Goal: Find specific page/section: Find specific page/section

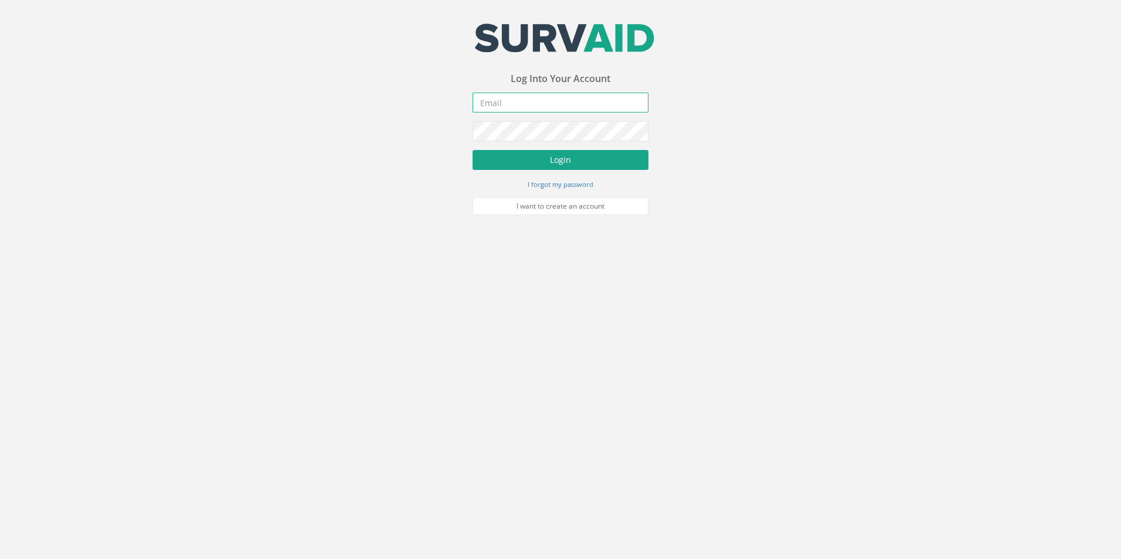
type input "[EMAIL_ADDRESS][DOMAIN_NAME]"
click at [537, 159] on button "Login" at bounding box center [560, 160] width 176 height 20
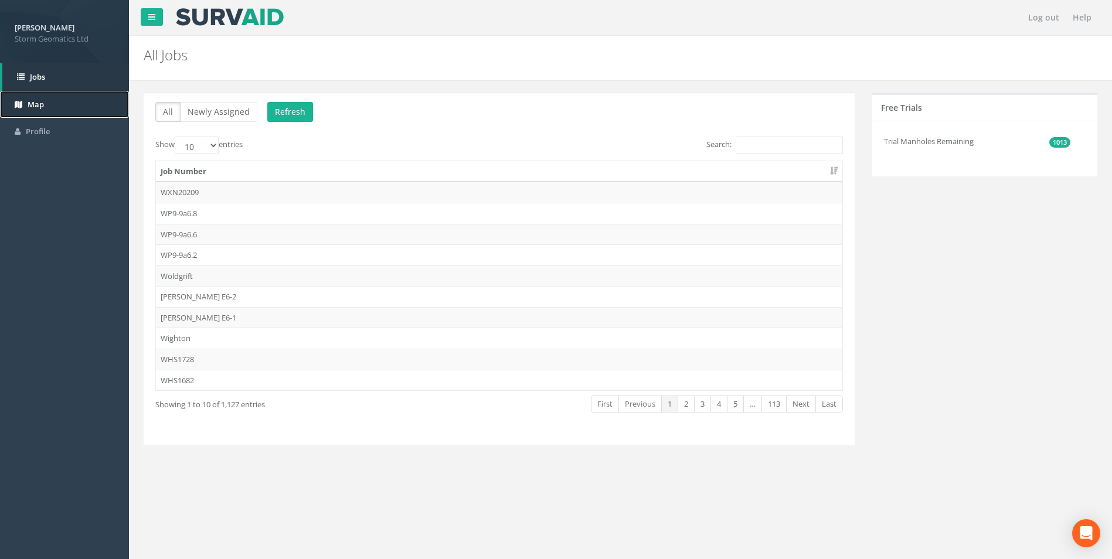
click at [51, 101] on link "Map" at bounding box center [64, 105] width 129 height 28
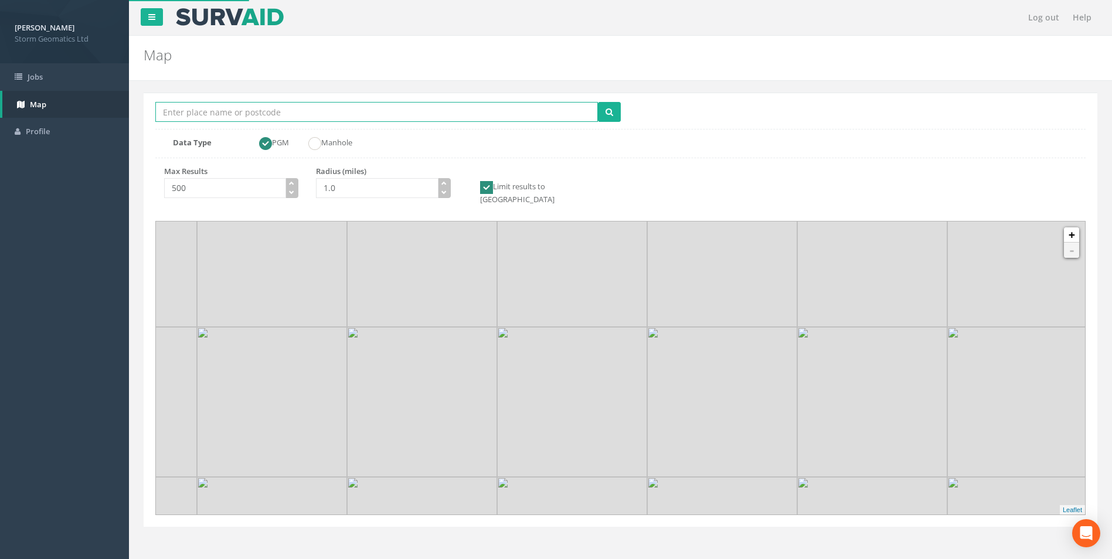
click at [318, 107] on input "Location Search Box" at bounding box center [376, 112] width 443 height 20
type input "East Hoathly"
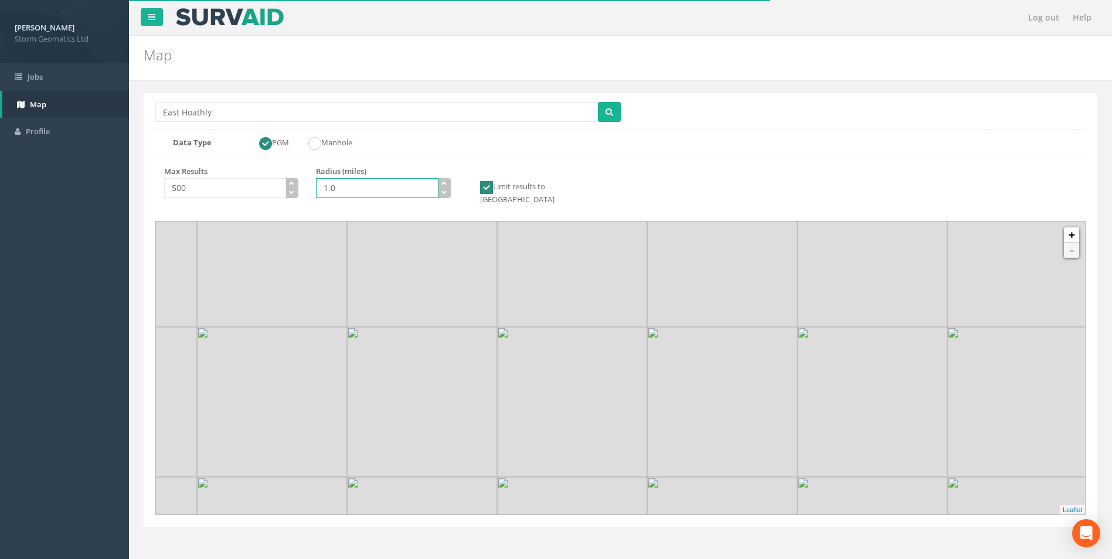
drag, startPoint x: 362, startPoint y: 193, endPoint x: 304, endPoint y: 200, distance: 59.1
click at [304, 200] on div "Max Results 500 Radius (miles) 1.0 Limit results to [GEOGRAPHIC_DATA]" at bounding box center [384, 190] width 474 height 48
click at [613, 108] on button "submit" at bounding box center [609, 112] width 23 height 20
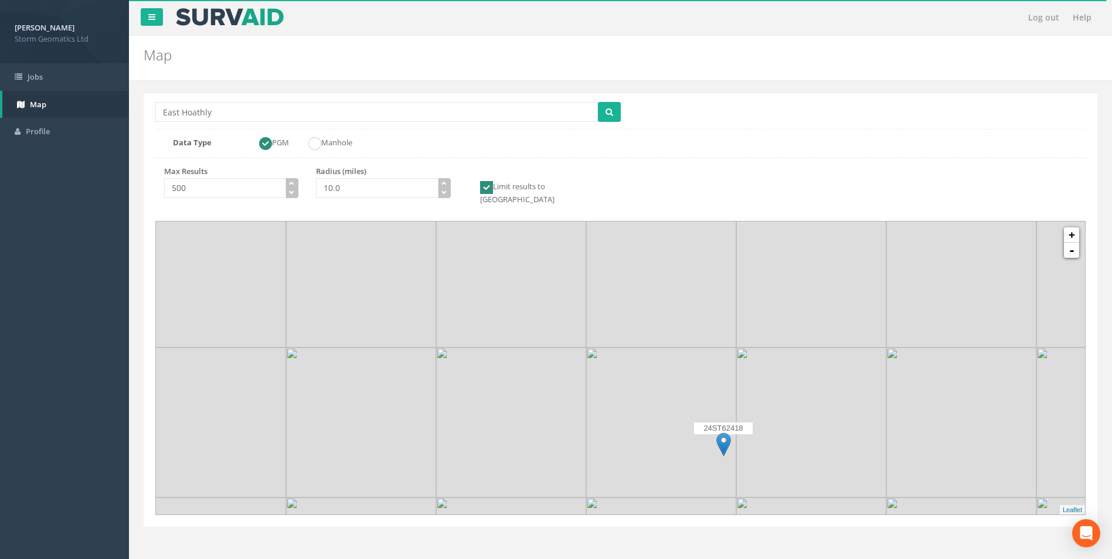
drag, startPoint x: 689, startPoint y: 281, endPoint x: 655, endPoint y: 494, distance: 215.4
drag, startPoint x: 471, startPoint y: 379, endPoint x: 563, endPoint y: 319, distance: 110.1
click at [563, 319] on img at bounding box center [603, 362] width 150 height 150
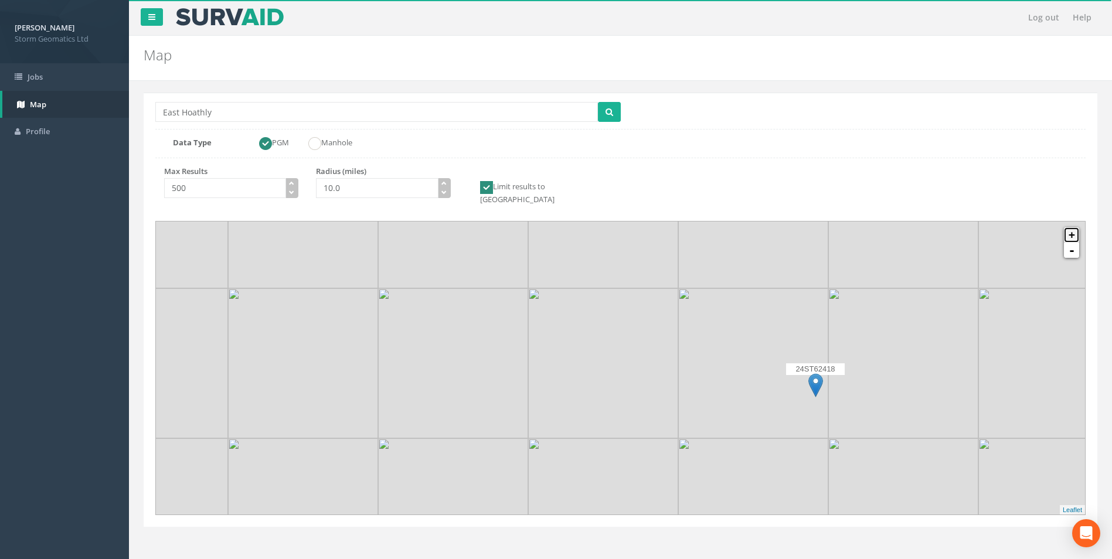
click at [1074, 227] on link "+" at bounding box center [1071, 234] width 15 height 15
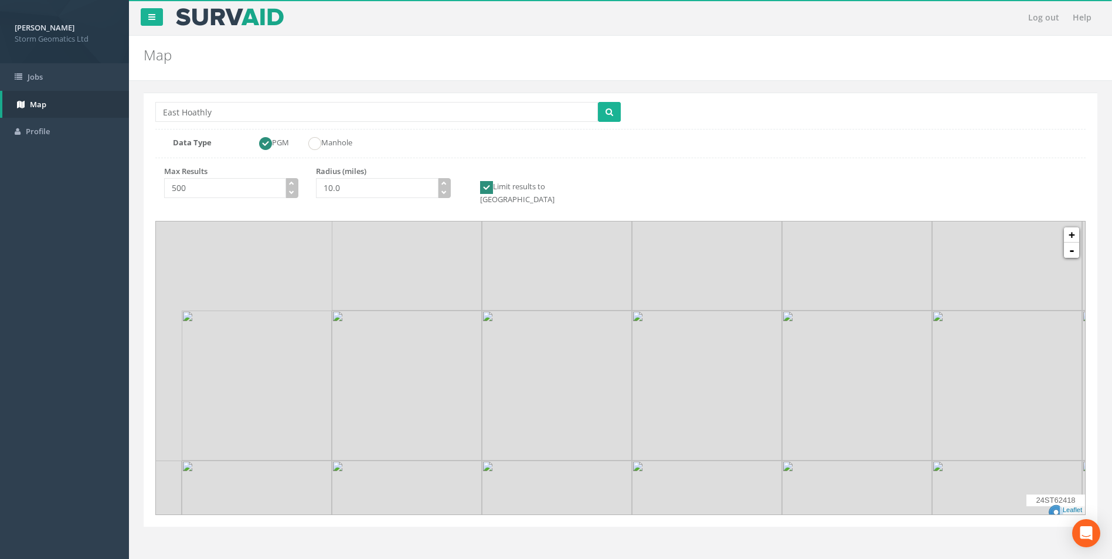
drag, startPoint x: 717, startPoint y: 275, endPoint x: 764, endPoint y: 381, distance: 116.0
click at [764, 381] on img at bounding box center [707, 386] width 150 height 150
drag, startPoint x: 760, startPoint y: 382, endPoint x: 594, endPoint y: 462, distance: 185.1
click at [594, 462] on img at bounding box center [540, 469] width 150 height 150
drag, startPoint x: 732, startPoint y: 333, endPoint x: 784, endPoint y: 431, distance: 111.4
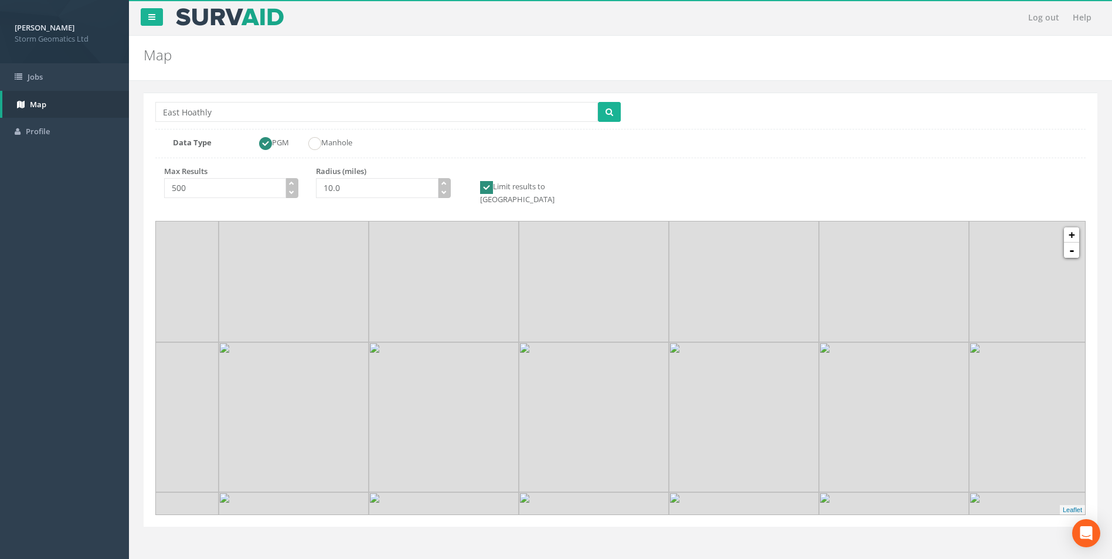
click at [784, 431] on img at bounding box center [744, 417] width 150 height 150
drag, startPoint x: 538, startPoint y: 308, endPoint x: 559, endPoint y: 413, distance: 107.7
click at [559, 413] on img at bounding box center [615, 381] width 150 height 150
drag, startPoint x: 630, startPoint y: 307, endPoint x: 709, endPoint y: 403, distance: 124.9
click at [709, 403] on img at bounding box center [694, 477] width 150 height 150
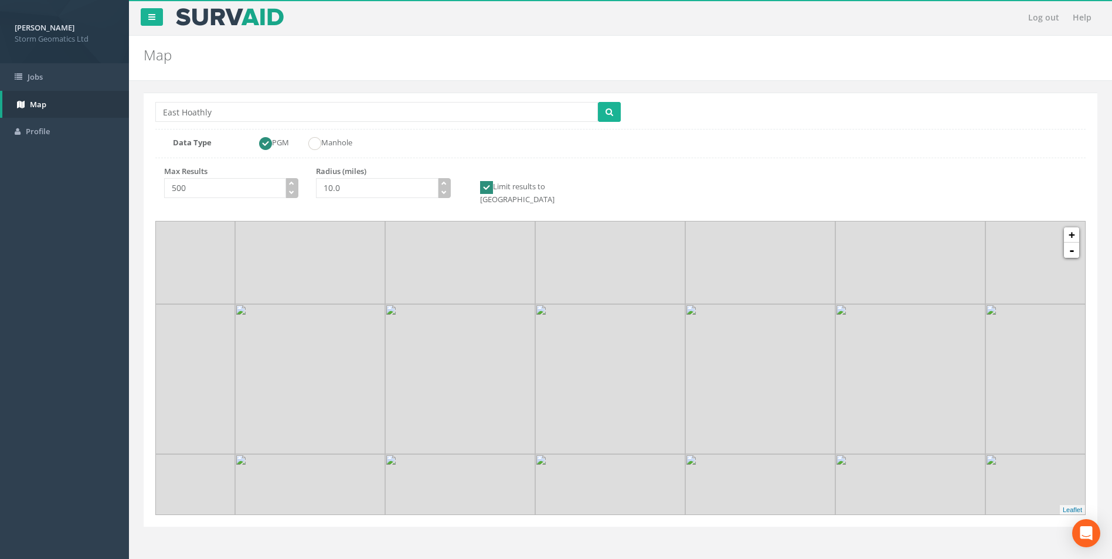
drag, startPoint x: 603, startPoint y: 376, endPoint x: 682, endPoint y: 257, distance: 143.4
click at [682, 257] on img at bounding box center [610, 229] width 150 height 150
drag, startPoint x: 642, startPoint y: 414, endPoint x: 603, endPoint y: 257, distance: 162.5
click at [603, 257] on img at bounding box center [589, 221] width 150 height 150
drag, startPoint x: 368, startPoint y: 186, endPoint x: 275, endPoint y: 201, distance: 94.4
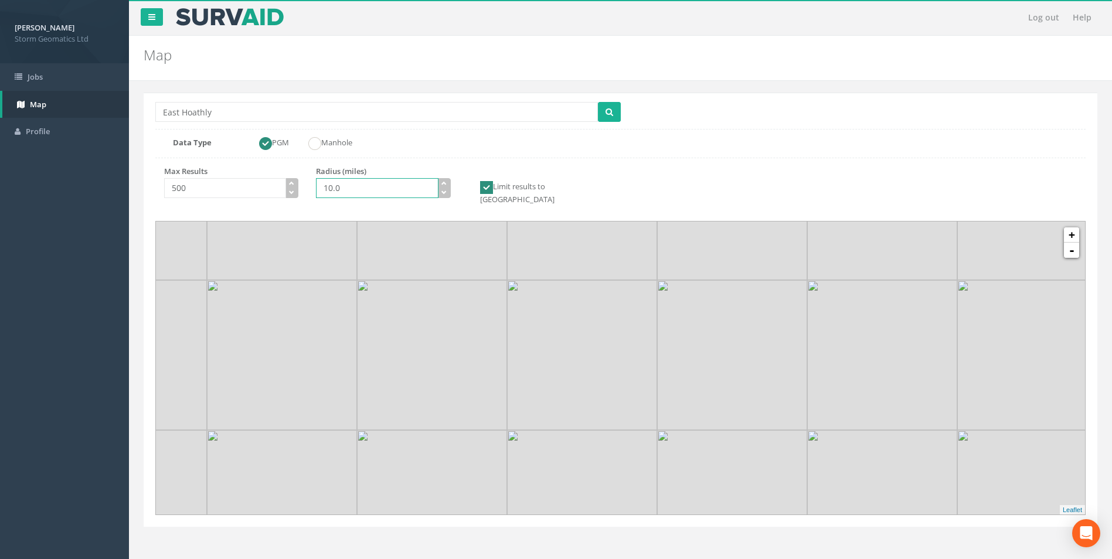
click at [275, 201] on div "Max Results 500 Radius (miles) 10.0 Limit results to GB" at bounding box center [384, 190] width 474 height 48
type input "5.0"
click at [615, 112] on button "submit" at bounding box center [609, 112] width 23 height 20
click at [1072, 244] on link "-" at bounding box center [1071, 250] width 15 height 15
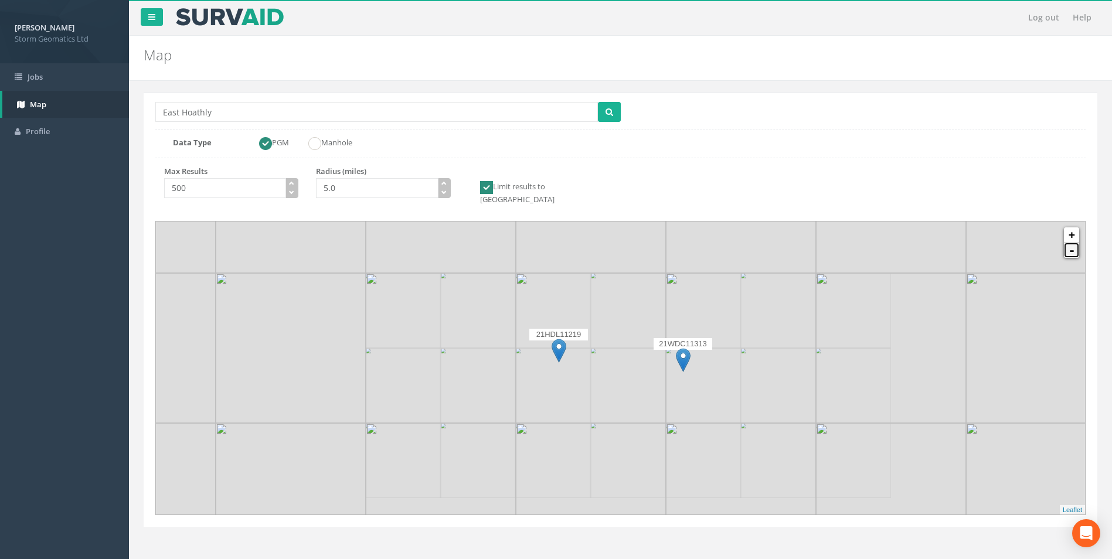
click at [1072, 244] on link "-" at bounding box center [1071, 250] width 15 height 15
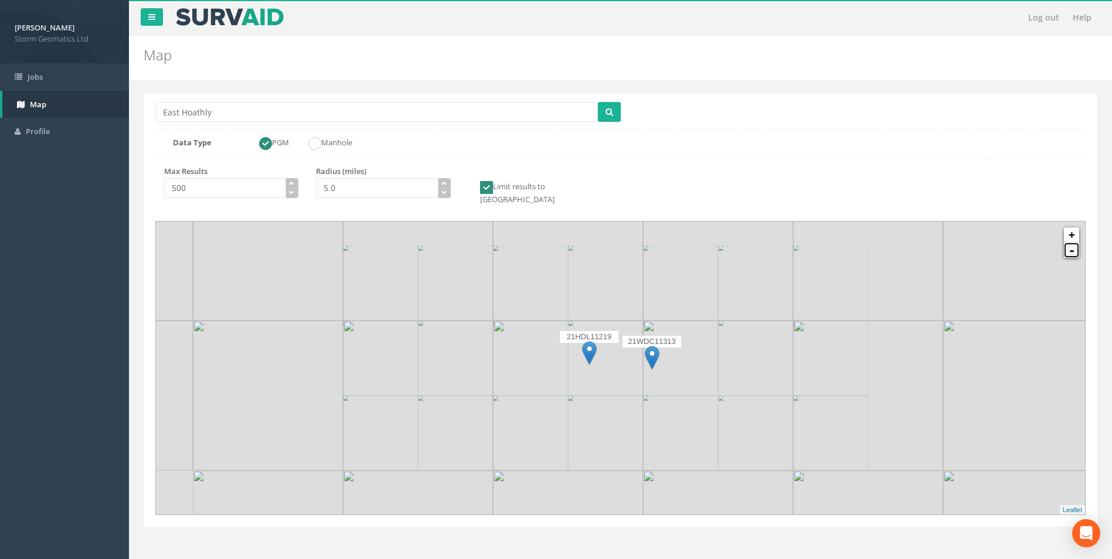
click at [1072, 244] on link "-" at bounding box center [1071, 250] width 15 height 15
drag, startPoint x: 661, startPoint y: 298, endPoint x: 678, endPoint y: 387, distance: 90.7
click at [678, 387] on img at bounding box center [681, 406] width 150 height 150
click at [1076, 245] on link "-" at bounding box center [1071, 250] width 15 height 15
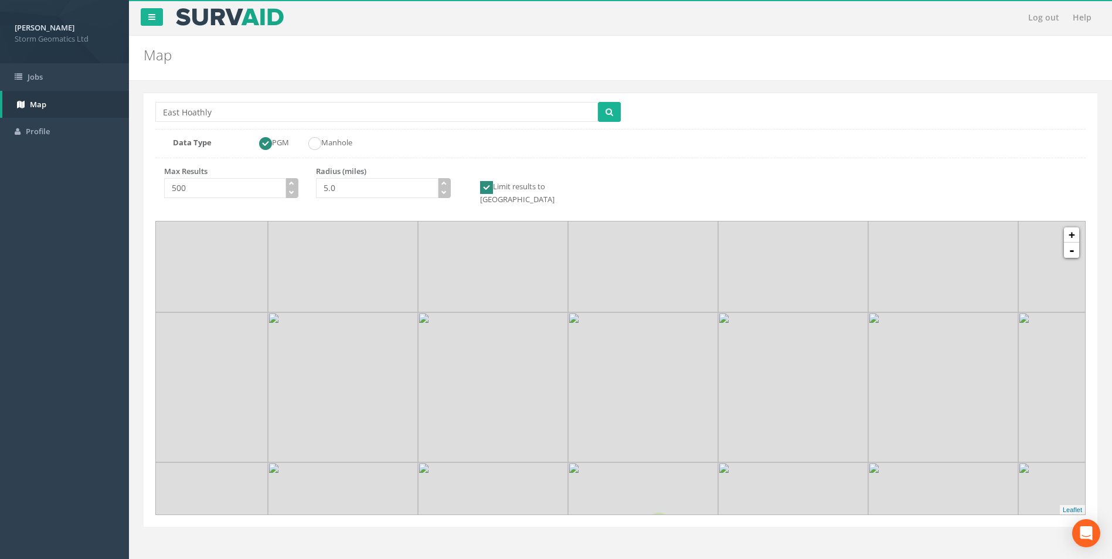
drag, startPoint x: 637, startPoint y: 278, endPoint x: 667, endPoint y: 391, distance: 117.2
click at [667, 391] on img at bounding box center [643, 387] width 150 height 150
drag, startPoint x: 674, startPoint y: 315, endPoint x: 723, endPoint y: 444, distance: 137.8
click at [723, 444] on img at bounding box center [685, 503] width 150 height 150
drag, startPoint x: 613, startPoint y: 301, endPoint x: 708, endPoint y: 426, distance: 156.9
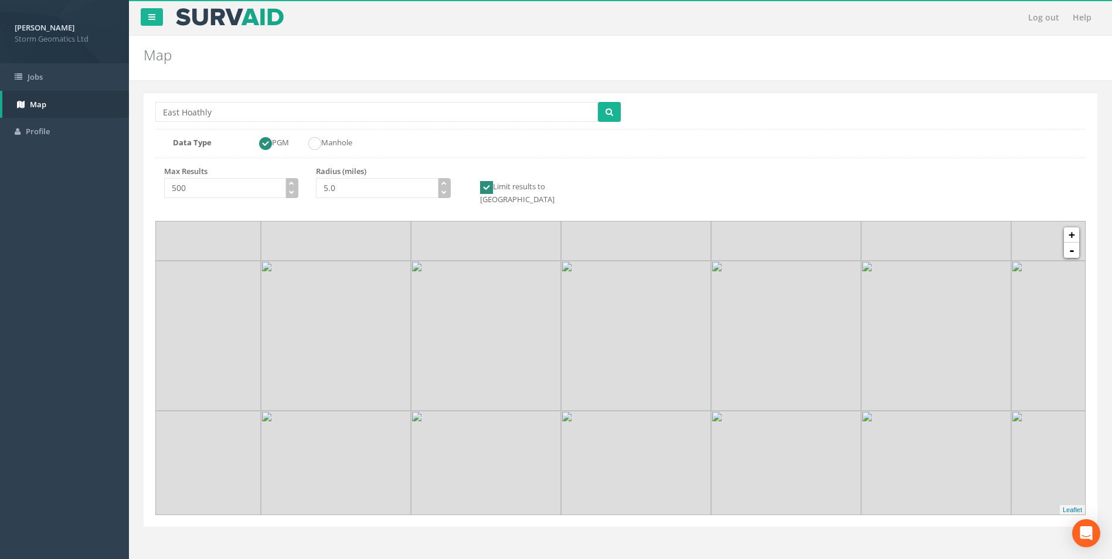
click at [708, 426] on img at bounding box center [636, 486] width 150 height 150
drag, startPoint x: 599, startPoint y: 294, endPoint x: 706, endPoint y: 428, distance: 171.9
click at [706, 428] on img at bounding box center [742, 470] width 150 height 150
drag, startPoint x: 678, startPoint y: 318, endPoint x: 817, endPoint y: 387, distance: 155.5
click at [817, 387] on img at bounding box center [867, 393] width 150 height 150
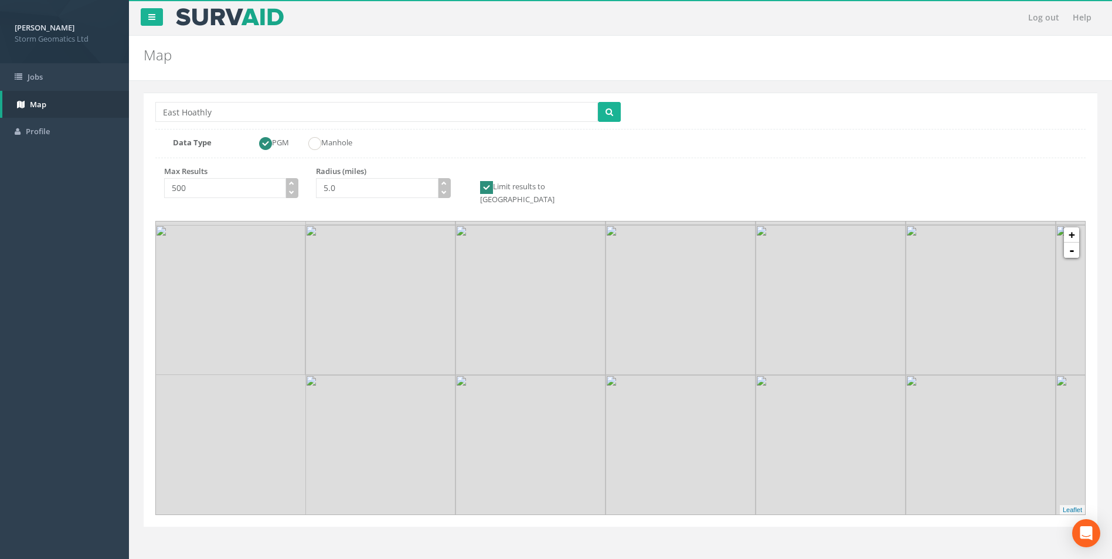
drag, startPoint x: 608, startPoint y: 384, endPoint x: 856, endPoint y: 295, distance: 264.0
click at [856, 295] on img at bounding box center [831, 300] width 150 height 150
drag, startPoint x: 856, startPoint y: 295, endPoint x: 694, endPoint y: 393, distance: 189.9
click at [653, 447] on img at bounding box center [631, 450] width 150 height 150
drag, startPoint x: 806, startPoint y: 287, endPoint x: 770, endPoint y: 337, distance: 61.3
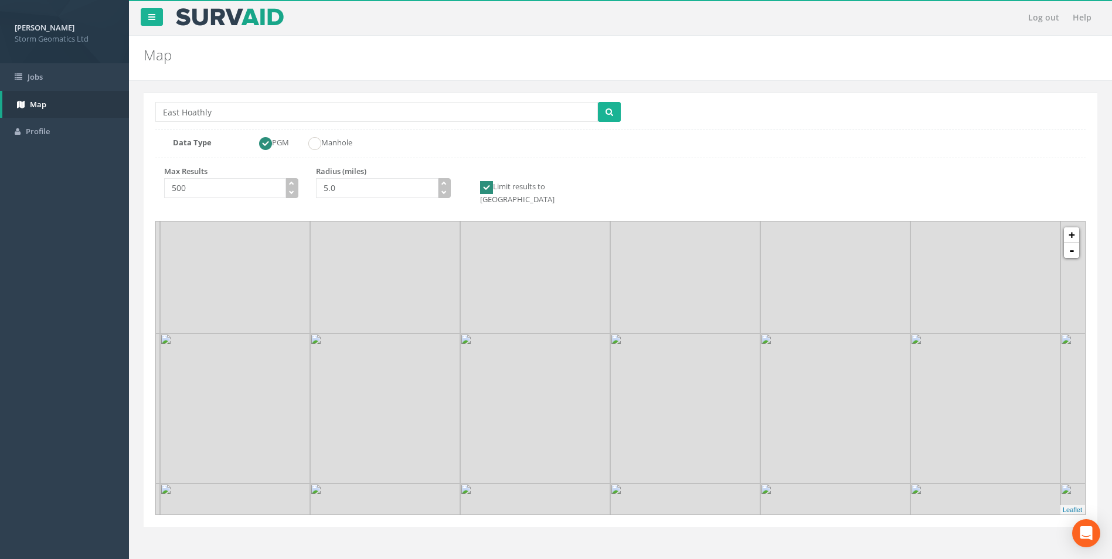
click at [709, 402] on img at bounding box center [685, 409] width 150 height 150
drag, startPoint x: 781, startPoint y: 319, endPoint x: 699, endPoint y: 394, distance: 111.6
click at [699, 394] on img at bounding box center [757, 332] width 150 height 150
drag, startPoint x: 743, startPoint y: 357, endPoint x: 650, endPoint y: 297, distance: 111.0
click at [650, 297] on img at bounding box center [611, 251] width 150 height 150
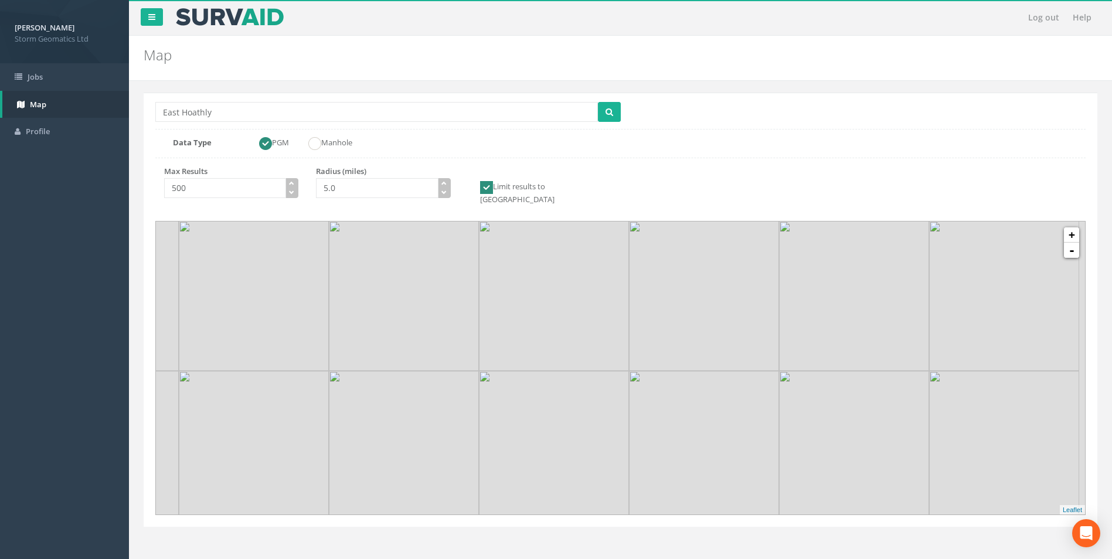
drag, startPoint x: 826, startPoint y: 356, endPoint x: 614, endPoint y: 244, distance: 239.9
click at [614, 244] on img at bounding box center [554, 296] width 150 height 150
drag, startPoint x: 753, startPoint y: 340, endPoint x: 709, endPoint y: 263, distance: 88.8
click at [709, 258] on img at bounding box center [671, 236] width 150 height 150
drag, startPoint x: 750, startPoint y: 349, endPoint x: 749, endPoint y: 241, distance: 108.5
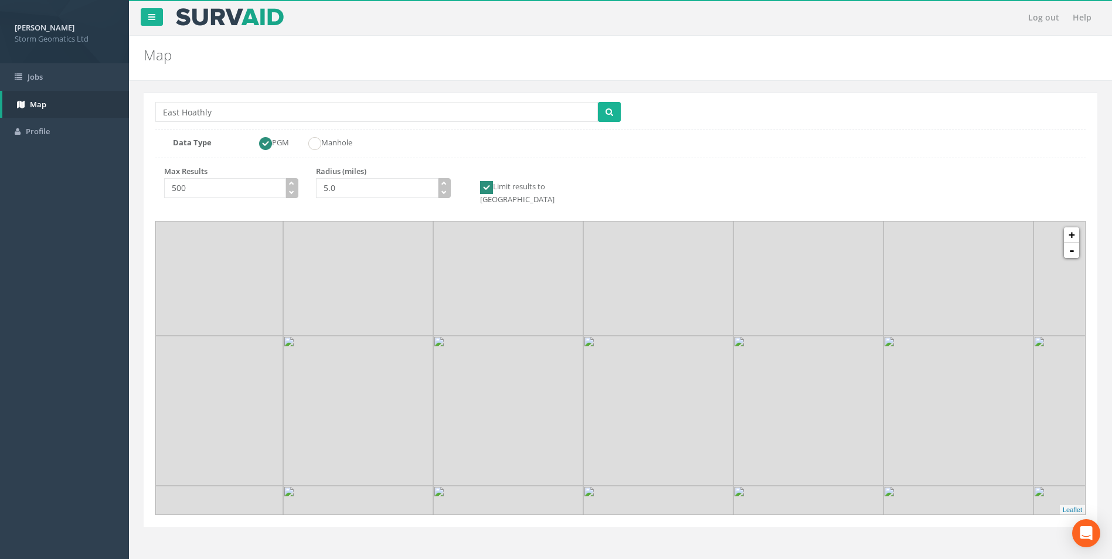
click at [749, 241] on img at bounding box center [808, 261] width 150 height 150
drag, startPoint x: 694, startPoint y: 341, endPoint x: 666, endPoint y: 244, distance: 100.7
click at [666, 244] on img at bounding box center [613, 305] width 150 height 150
drag, startPoint x: 660, startPoint y: 352, endPoint x: 814, endPoint y: 247, distance: 186.3
click at [814, 247] on img at bounding box center [767, 201] width 150 height 150
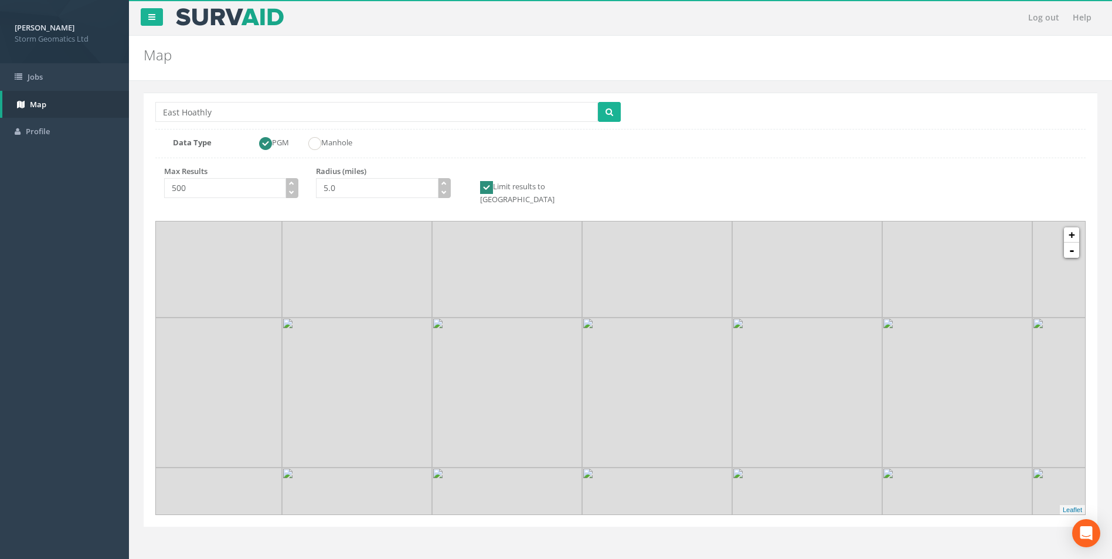
drag, startPoint x: 743, startPoint y: 366, endPoint x: 783, endPoint y: 250, distance: 122.9
click at [783, 250] on img at bounding box center [807, 243] width 150 height 150
drag, startPoint x: 788, startPoint y: 379, endPoint x: 602, endPoint y: 305, distance: 200.0
click at [602, 305] on img at bounding box center [593, 312] width 150 height 150
drag, startPoint x: 475, startPoint y: 324, endPoint x: 702, endPoint y: 339, distance: 227.4
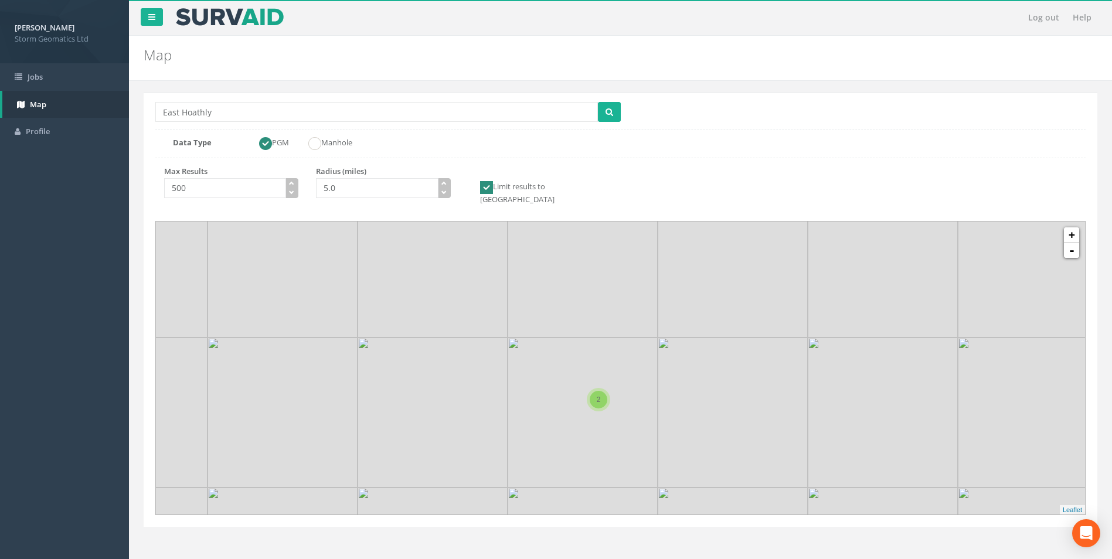
click at [613, 277] on img at bounding box center [583, 263] width 150 height 150
drag, startPoint x: 777, startPoint y: 389, endPoint x: 807, endPoint y: 417, distance: 41.5
click at [907, 398] on img at bounding box center [860, 417] width 150 height 150
drag, startPoint x: 760, startPoint y: 324, endPoint x: 792, endPoint y: 387, distance: 70.3
click at [792, 387] on img at bounding box center [735, 315] width 150 height 150
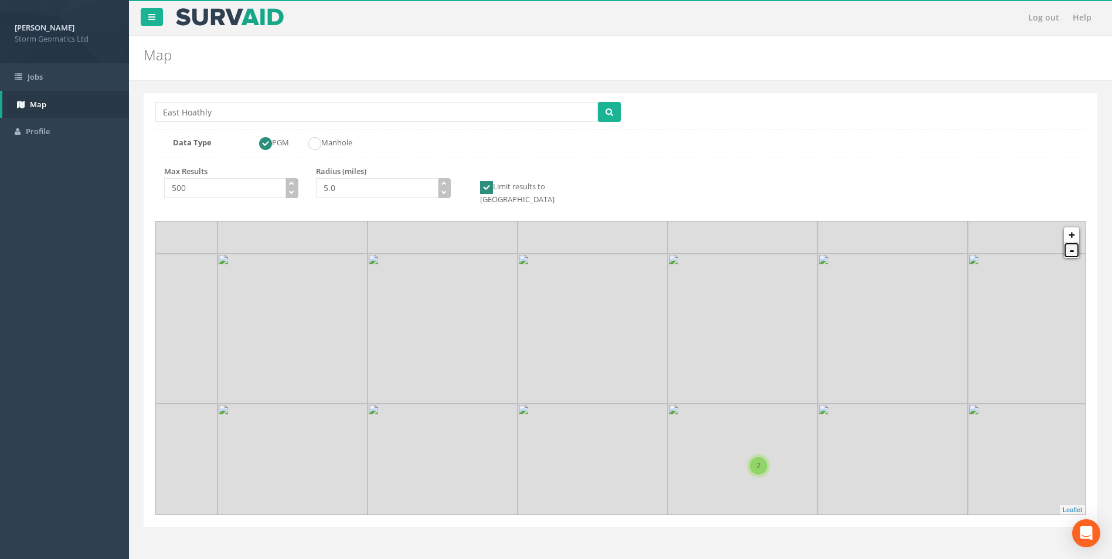
click at [1073, 247] on link "-" at bounding box center [1071, 250] width 15 height 15
drag, startPoint x: 666, startPoint y: 294, endPoint x: 712, endPoint y: 422, distance: 135.7
click at [712, 422] on img at bounding box center [765, 361] width 150 height 150
click at [1072, 227] on link "+" at bounding box center [1071, 234] width 15 height 15
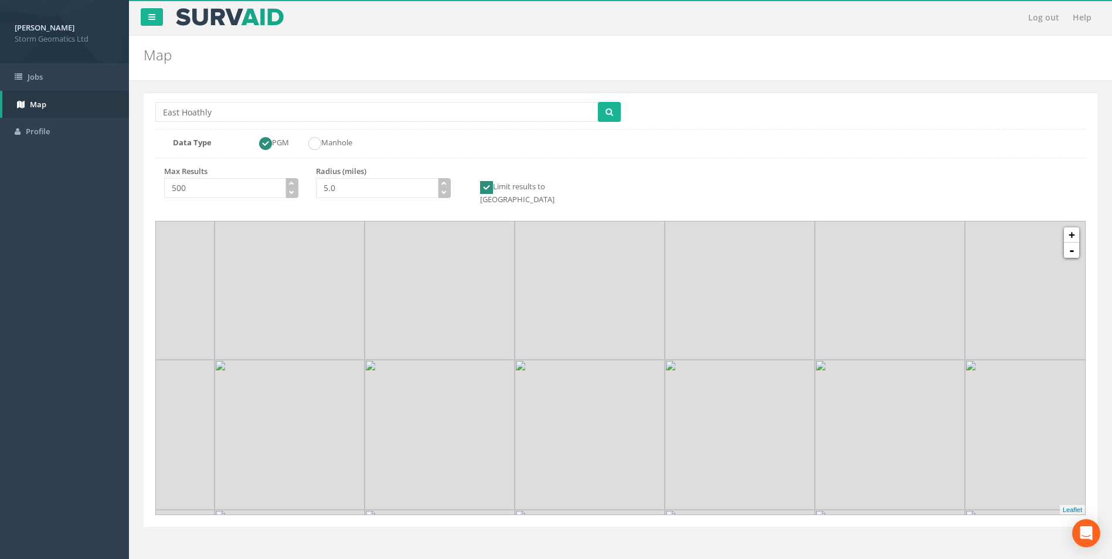
drag, startPoint x: 785, startPoint y: 265, endPoint x: 855, endPoint y: 437, distance: 185.7
click at [855, 437] on img at bounding box center [890, 435] width 150 height 150
drag, startPoint x: 617, startPoint y: 287, endPoint x: 645, endPoint y: 387, distance: 104.1
click at [645, 387] on img at bounding box center [617, 382] width 150 height 150
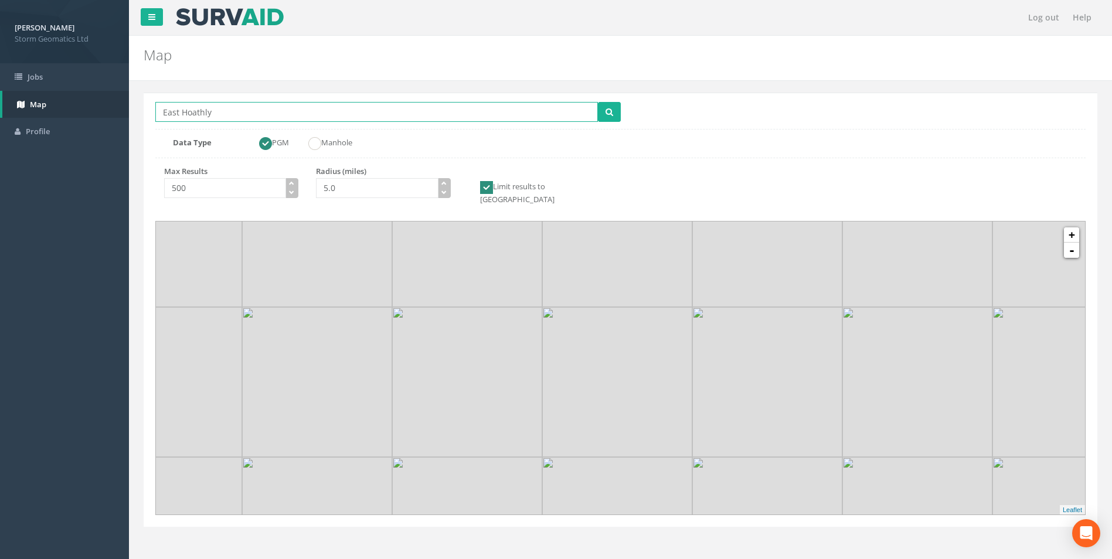
click at [312, 110] on input "East Hoathly" at bounding box center [376, 112] width 443 height 20
type input "East Hoathly and [GEOGRAPHIC_DATA]"
click at [598, 102] on button "submit" at bounding box center [609, 112] width 23 height 20
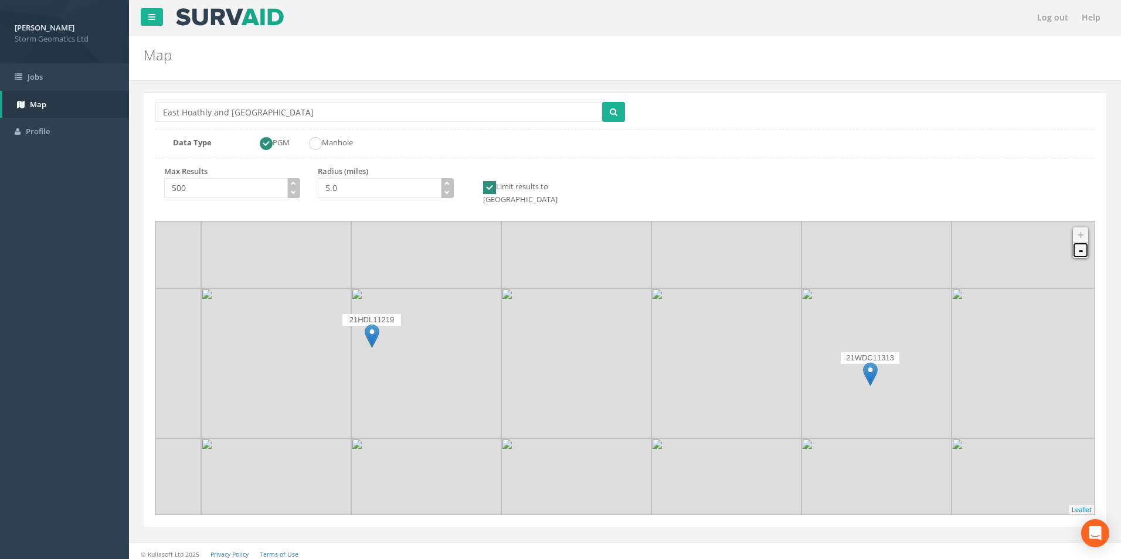
click at [1084, 246] on link "-" at bounding box center [1080, 250] width 15 height 15
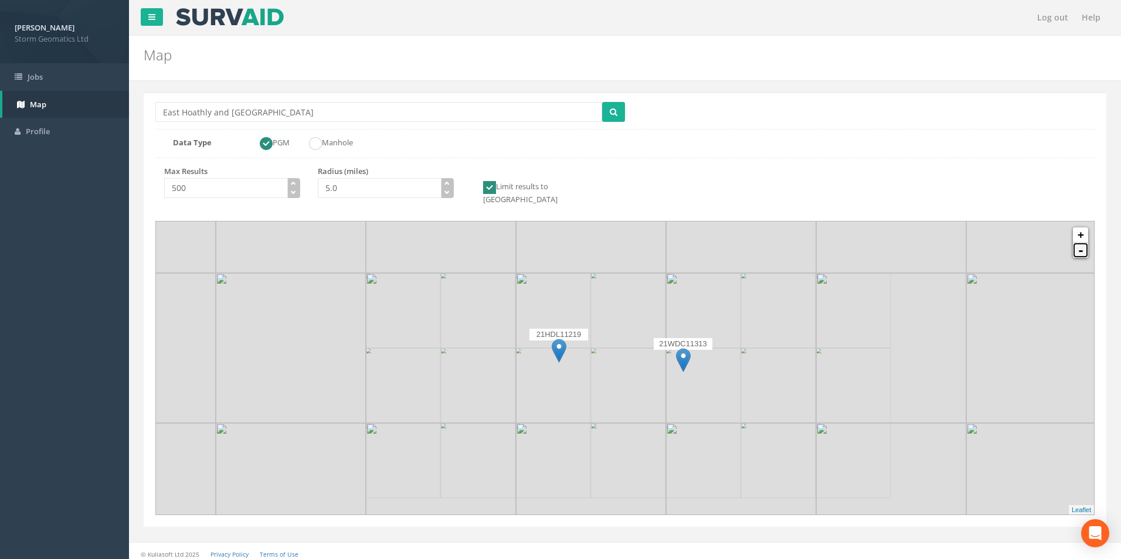
click at [1084, 246] on link "-" at bounding box center [1080, 250] width 15 height 15
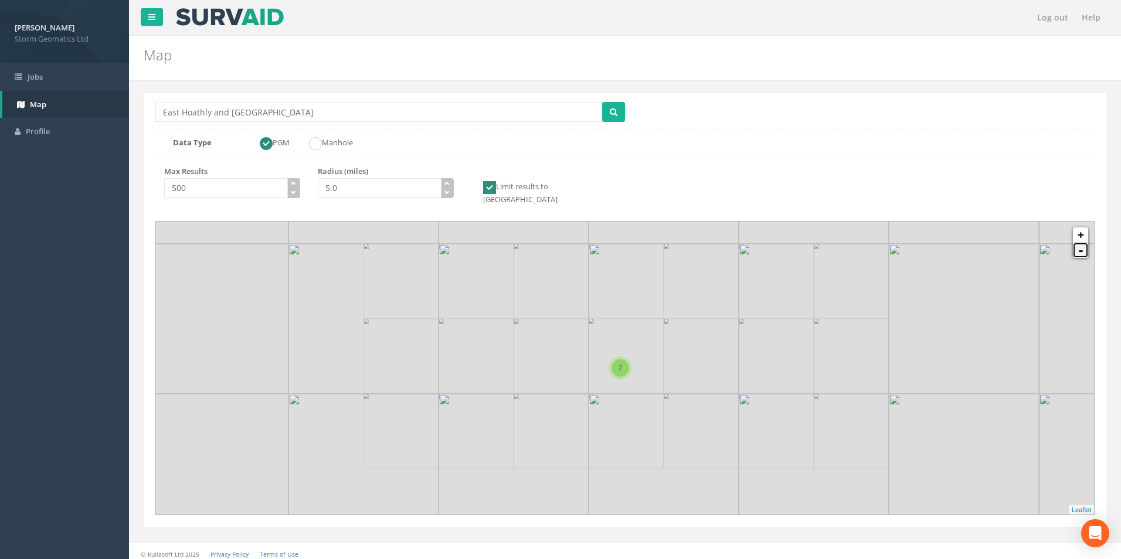
click at [1084, 246] on link "-" at bounding box center [1080, 250] width 15 height 15
drag, startPoint x: 623, startPoint y: 295, endPoint x: 658, endPoint y: 407, distance: 117.4
click at [658, 416] on img at bounding box center [639, 491] width 150 height 150
drag, startPoint x: 632, startPoint y: 315, endPoint x: 503, endPoint y: 268, distance: 137.0
click at [503, 268] on img at bounding box center [512, 299] width 150 height 150
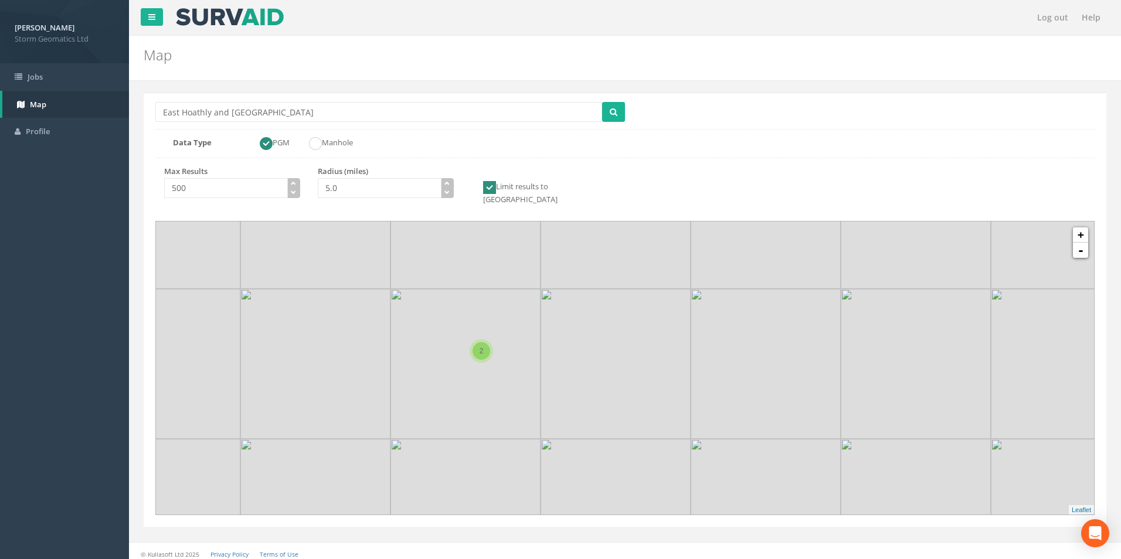
drag, startPoint x: 638, startPoint y: 309, endPoint x: 612, endPoint y: 274, distance: 43.6
click at [612, 274] on img at bounding box center [615, 214] width 150 height 150
drag, startPoint x: 635, startPoint y: 356, endPoint x: 655, endPoint y: 398, distance: 46.9
click at [660, 464] on img at bounding box center [639, 470] width 150 height 150
drag, startPoint x: 640, startPoint y: 324, endPoint x: 695, endPoint y: 491, distance: 175.4
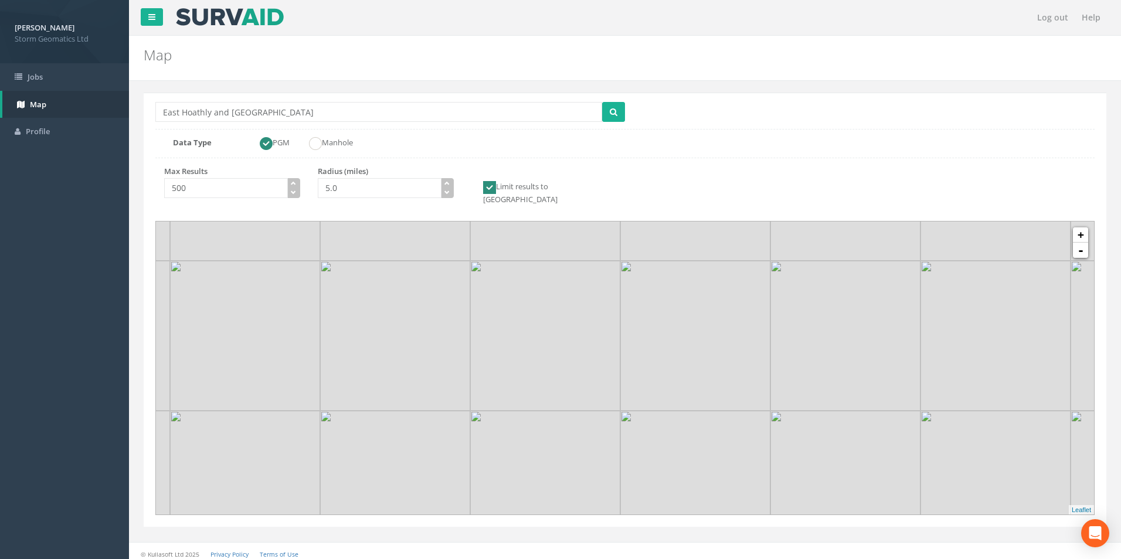
click at [695, 491] on img at bounding box center [695, 486] width 150 height 150
drag, startPoint x: 620, startPoint y: 341, endPoint x: 780, endPoint y: 284, distance: 170.2
click at [780, 282] on img at bounding box center [707, 332] width 150 height 150
drag, startPoint x: 761, startPoint y: 382, endPoint x: 766, endPoint y: 332, distance: 50.0
click at [766, 332] on img at bounding box center [710, 379] width 150 height 150
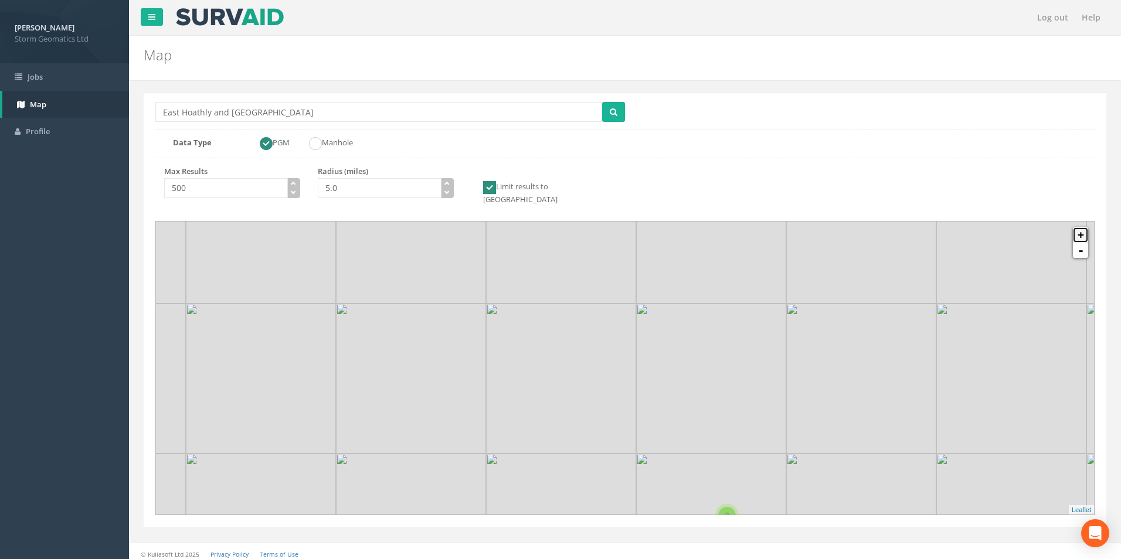
click at [1084, 227] on link "+" at bounding box center [1080, 234] width 15 height 15
drag, startPoint x: 497, startPoint y: 307, endPoint x: 625, endPoint y: 309, distance: 127.8
click at [625, 309] on img at bounding box center [631, 369] width 150 height 150
drag, startPoint x: 670, startPoint y: 383, endPoint x: 592, endPoint y: 287, distance: 123.8
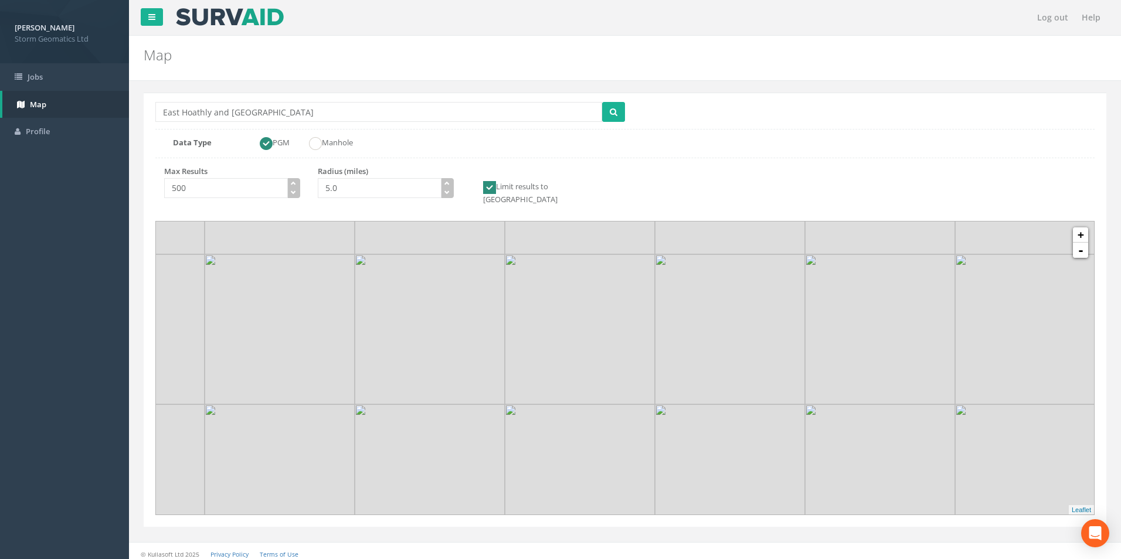
click at [655, 287] on img at bounding box center [730, 329] width 150 height 150
drag, startPoint x: 665, startPoint y: 386, endPoint x: 637, endPoint y: 292, distance: 97.8
click at [637, 291] on img at bounding box center [613, 275] width 150 height 150
drag, startPoint x: 669, startPoint y: 375, endPoint x: 615, endPoint y: 291, distance: 99.7
click at [615, 291] on img at bounding box center [557, 332] width 150 height 150
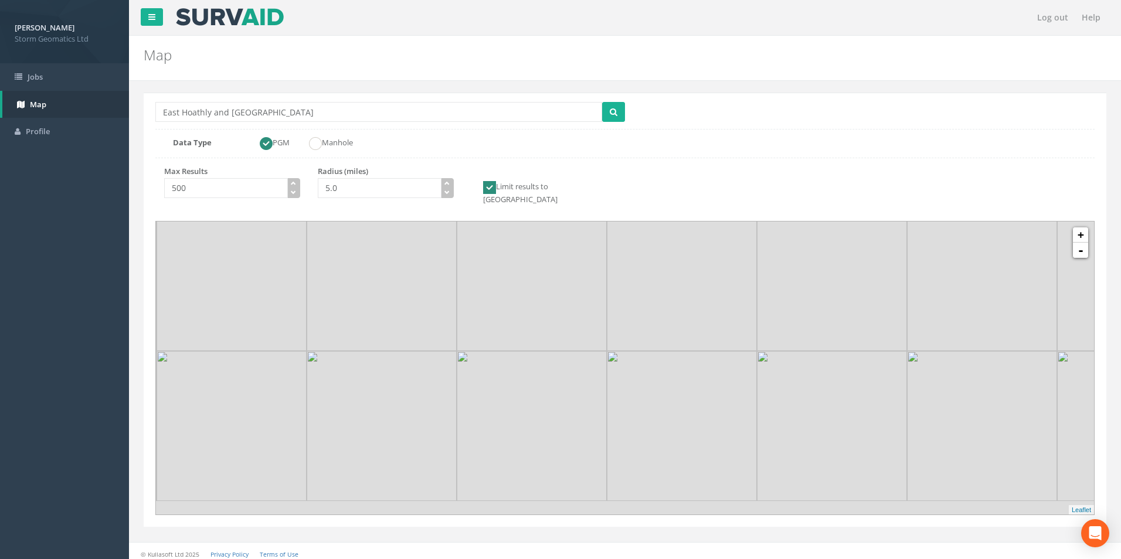
drag, startPoint x: 668, startPoint y: 378, endPoint x: 622, endPoint y: 297, distance: 93.7
click at [621, 295] on img at bounding box center [682, 276] width 150 height 150
drag, startPoint x: 636, startPoint y: 321, endPoint x: 589, endPoint y: 288, distance: 57.4
click at [590, 305] on img at bounding box center [648, 380] width 150 height 150
drag, startPoint x: 588, startPoint y: 288, endPoint x: 671, endPoint y: 477, distance: 206.3
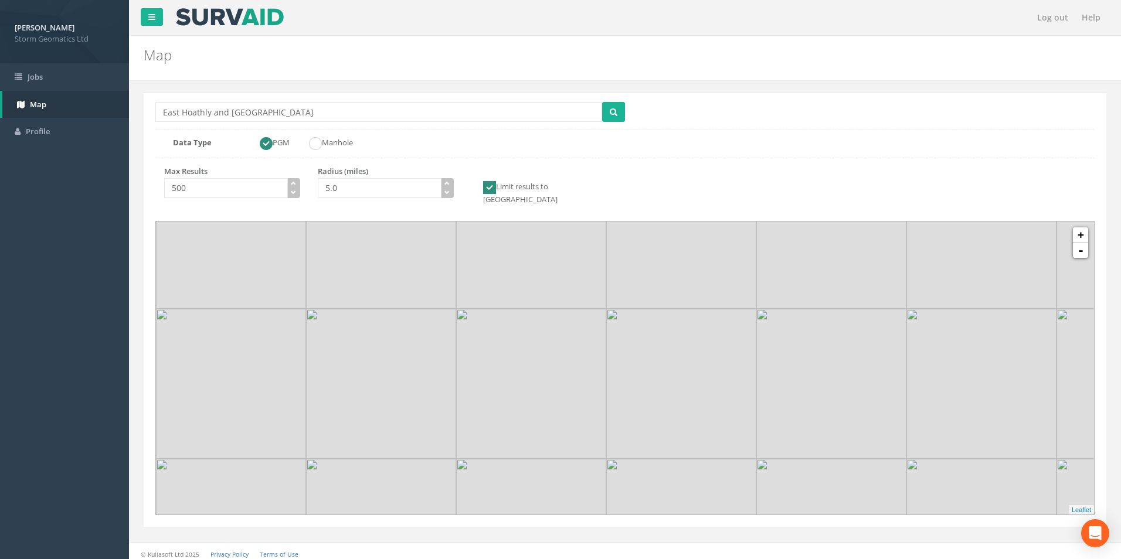
click at [671, 477] on img at bounding box center [681, 534] width 150 height 150
drag, startPoint x: 635, startPoint y: 333, endPoint x: 666, endPoint y: 389, distance: 64.3
click at [666, 389] on img at bounding box center [712, 438] width 150 height 150
click at [1080, 229] on link "+" at bounding box center [1080, 234] width 15 height 15
drag, startPoint x: 464, startPoint y: 283, endPoint x: 489, endPoint y: 336, distance: 59.8
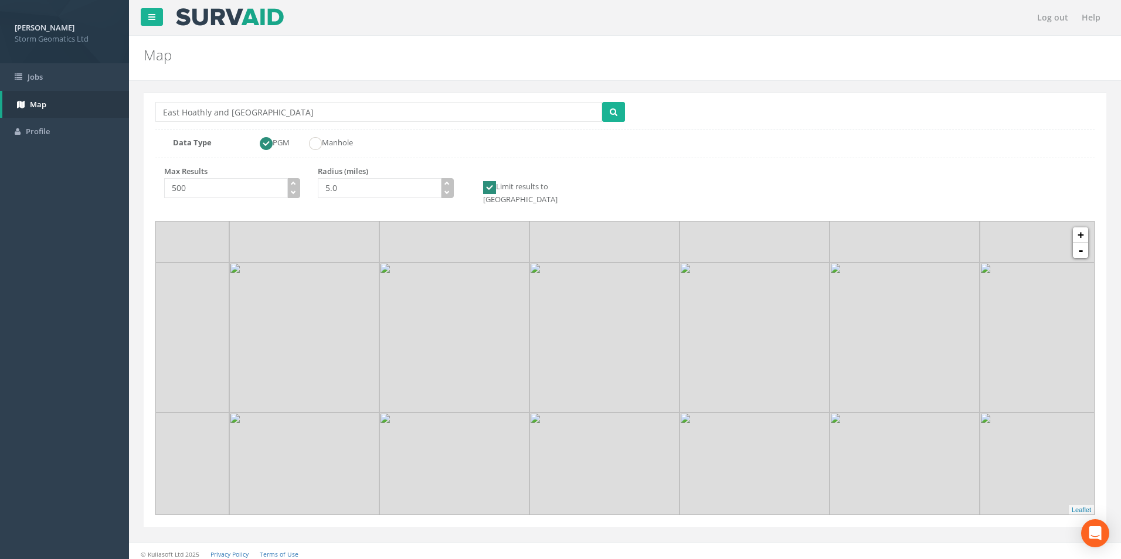
click at [489, 336] on img at bounding box center [454, 338] width 150 height 150
click at [329, 185] on input "5.0" at bounding box center [380, 188] width 124 height 20
type input "10.0"
click at [611, 110] on icon "submit" at bounding box center [614, 112] width 8 height 8
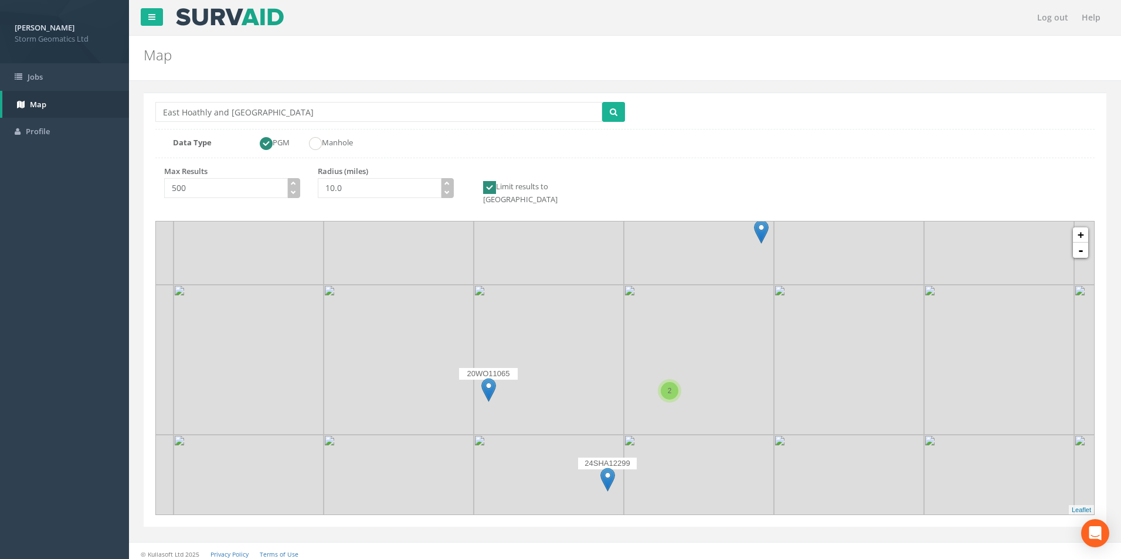
click at [512, 334] on div "2 24ST62418 24SHA12299 20WO11065 + - MapQuest Cluster Leaflet" at bounding box center [625, 368] width 938 height 293
click at [1080, 227] on link "+" at bounding box center [1080, 234] width 15 height 15
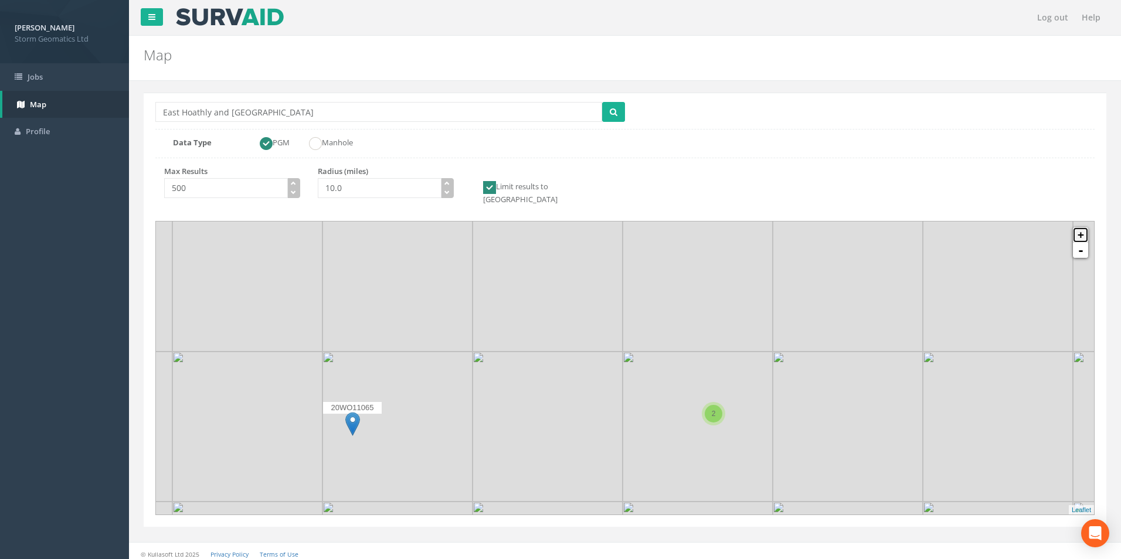
click at [1080, 227] on link "+" at bounding box center [1080, 234] width 15 height 15
drag, startPoint x: 876, startPoint y: 312, endPoint x: 860, endPoint y: 334, distance: 27.7
click at [860, 334] on img at bounding box center [807, 288] width 150 height 150
drag, startPoint x: 581, startPoint y: 304, endPoint x: 525, endPoint y: 300, distance: 55.9
click at [525, 300] on img at bounding box center [451, 283] width 150 height 150
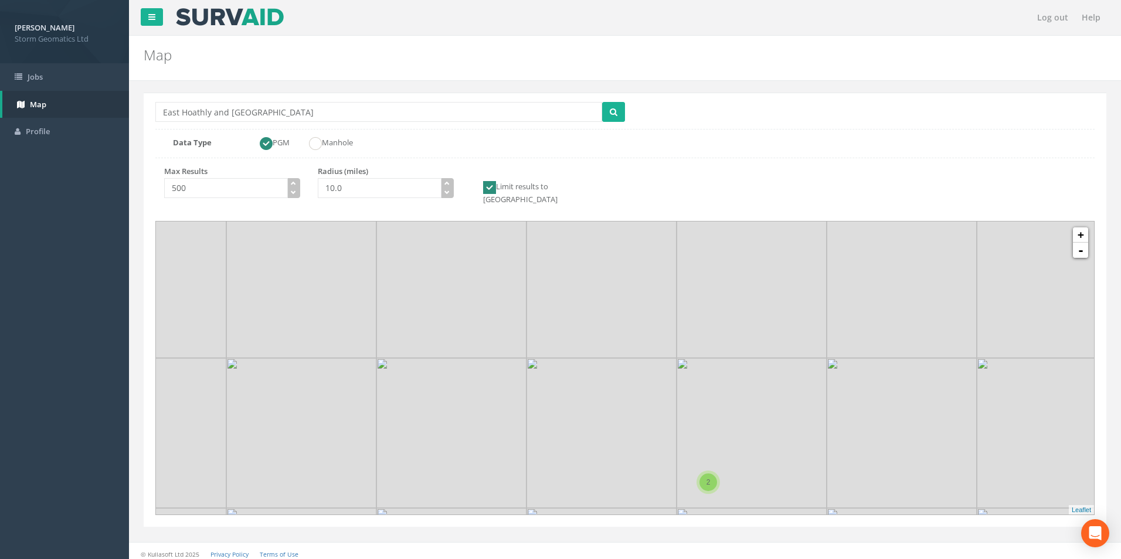
click at [703, 474] on div "2" at bounding box center [708, 483] width 18 height 18
click at [656, 357] on img at bounding box center [656, 358] width 15 height 24
click at [658, 346] on img at bounding box center [655, 358] width 15 height 24
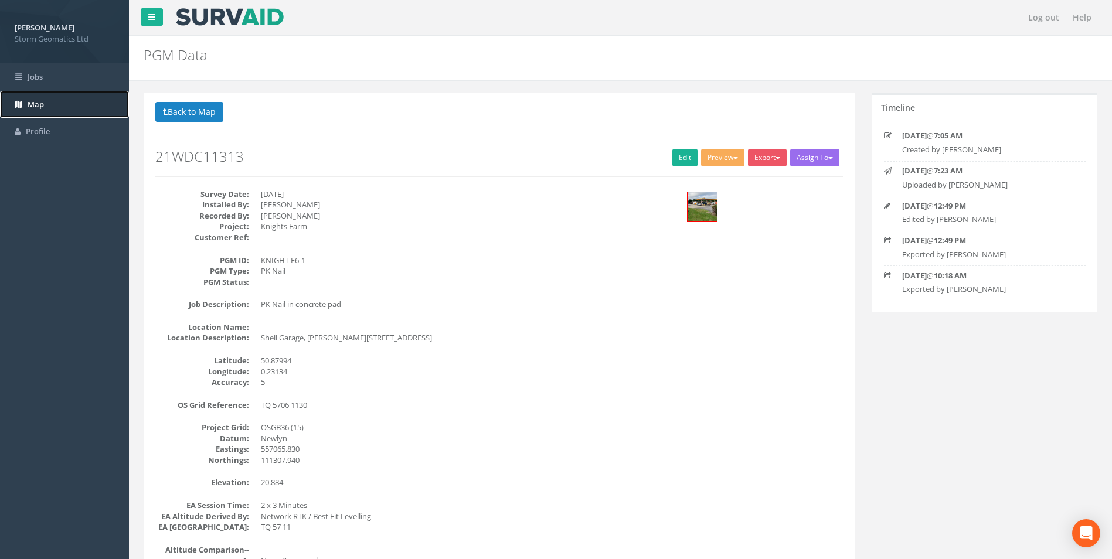
click at [58, 110] on link "Map" at bounding box center [64, 105] width 129 height 28
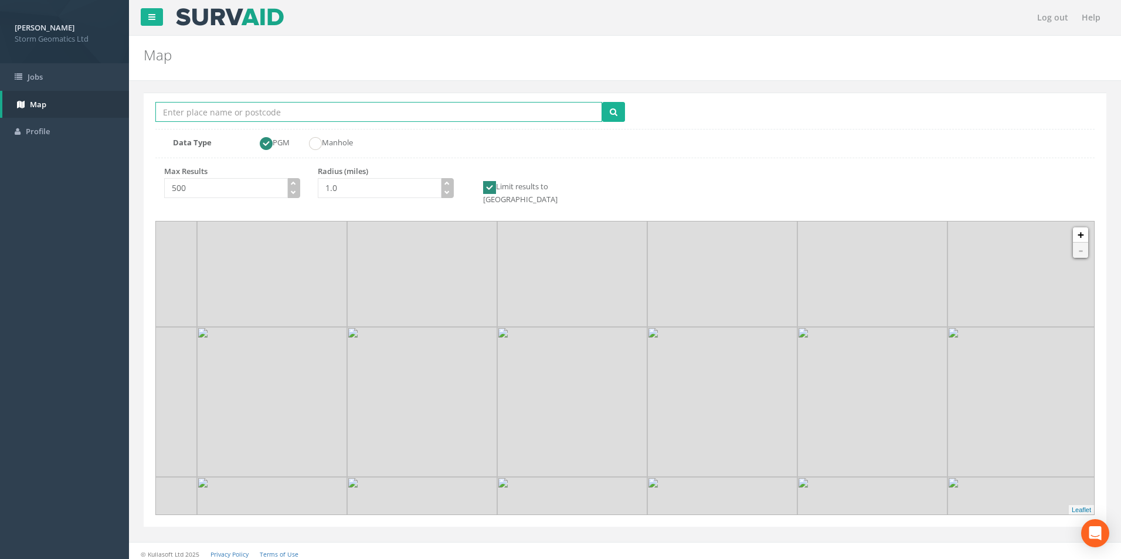
click at [312, 108] on input "Location Search Box" at bounding box center [378, 112] width 447 height 20
type input "East Hoathly"
click at [365, 181] on input "1.0" at bounding box center [380, 188] width 124 height 20
type input "10.0"
click at [608, 110] on button "submit" at bounding box center [613, 112] width 23 height 20
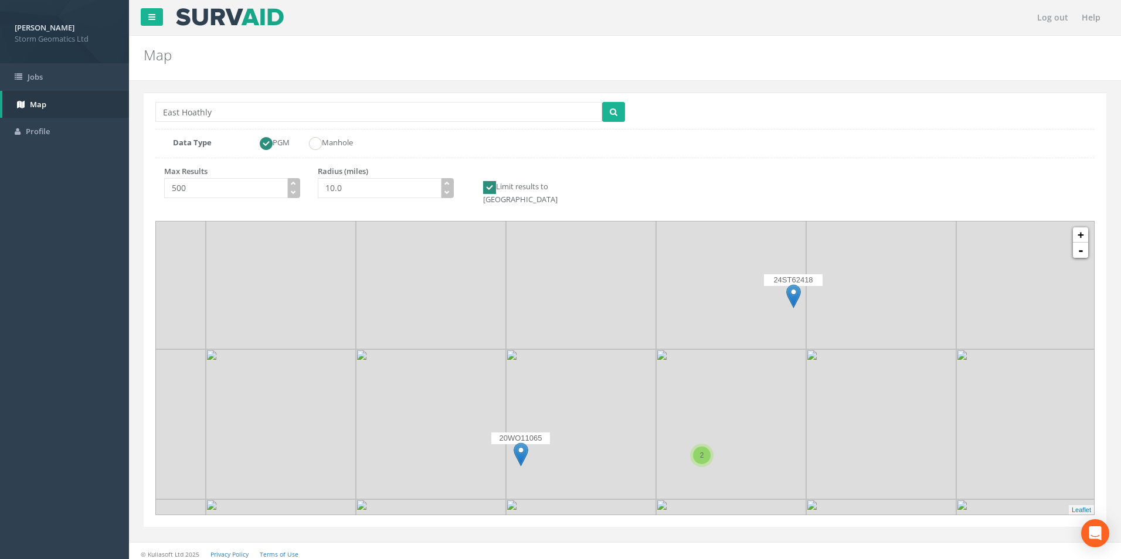
drag, startPoint x: 632, startPoint y: 310, endPoint x: 664, endPoint y: 375, distance: 72.6
click at [664, 375] on img at bounding box center [731, 424] width 150 height 150
click at [1081, 227] on link "+" at bounding box center [1080, 234] width 15 height 15
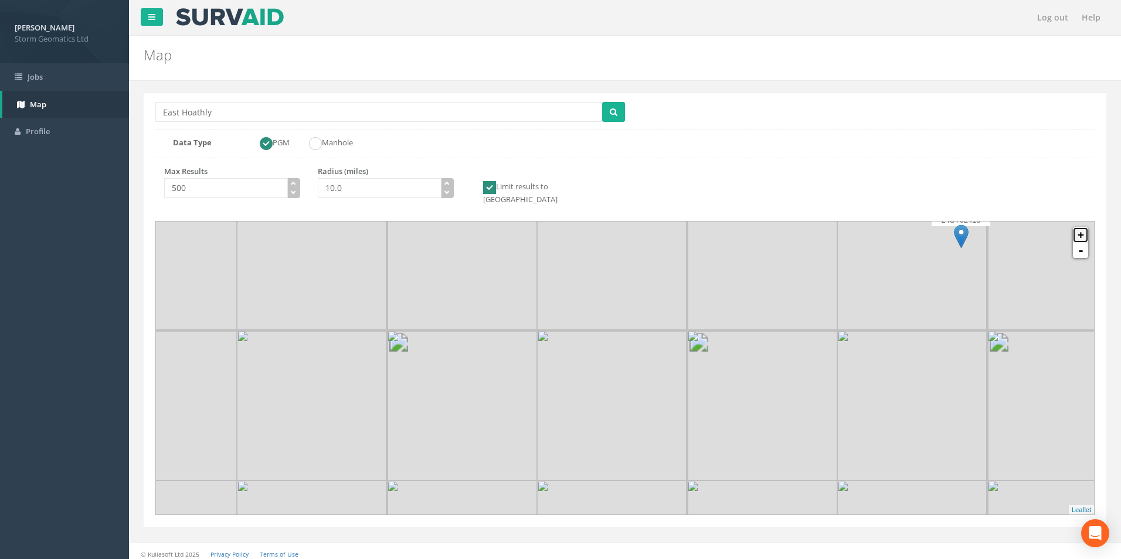
click at [1081, 227] on link "+" at bounding box center [1080, 234] width 15 height 15
drag, startPoint x: 896, startPoint y: 387, endPoint x: 756, endPoint y: 250, distance: 195.2
click at [756, 250] on img at bounding box center [817, 203] width 150 height 150
drag, startPoint x: 801, startPoint y: 358, endPoint x: 737, endPoint y: 253, distance: 122.8
click at [737, 253] on img at bounding box center [743, 242] width 150 height 150
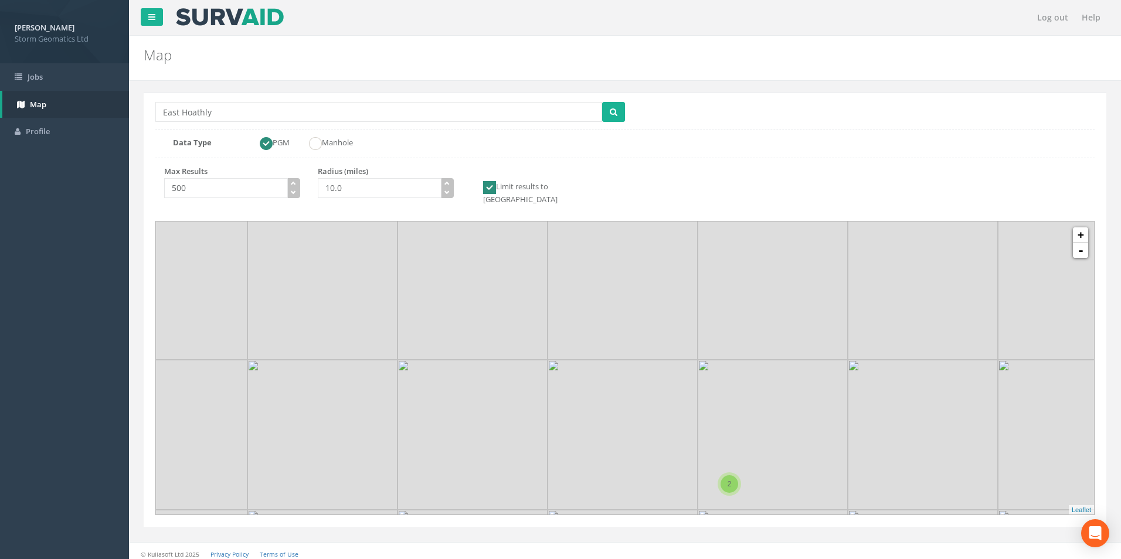
drag, startPoint x: 708, startPoint y: 310, endPoint x: 730, endPoint y: 343, distance: 40.0
click at [730, 343] on img at bounding box center [773, 285] width 150 height 150
click at [1086, 228] on link "+" at bounding box center [1080, 234] width 15 height 15
drag, startPoint x: 851, startPoint y: 436, endPoint x: 604, endPoint y: 273, distance: 295.6
click at [604, 273] on img at bounding box center [622, 281] width 150 height 150
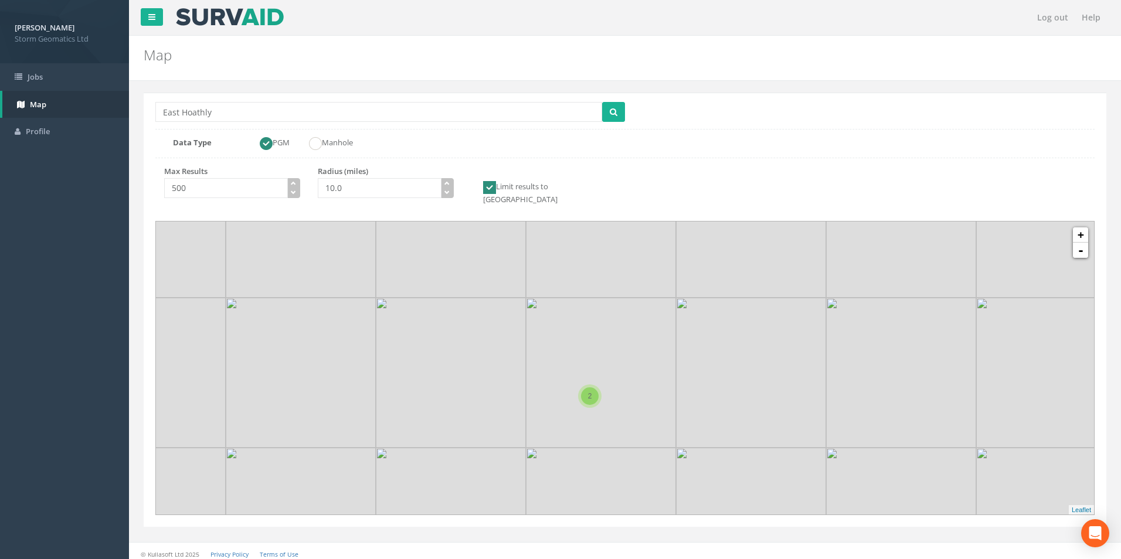
drag, startPoint x: 664, startPoint y: 353, endPoint x: 897, endPoint y: 294, distance: 241.1
click at [645, 298] on img at bounding box center [601, 373] width 150 height 150
click at [1082, 227] on link "+" at bounding box center [1080, 234] width 15 height 15
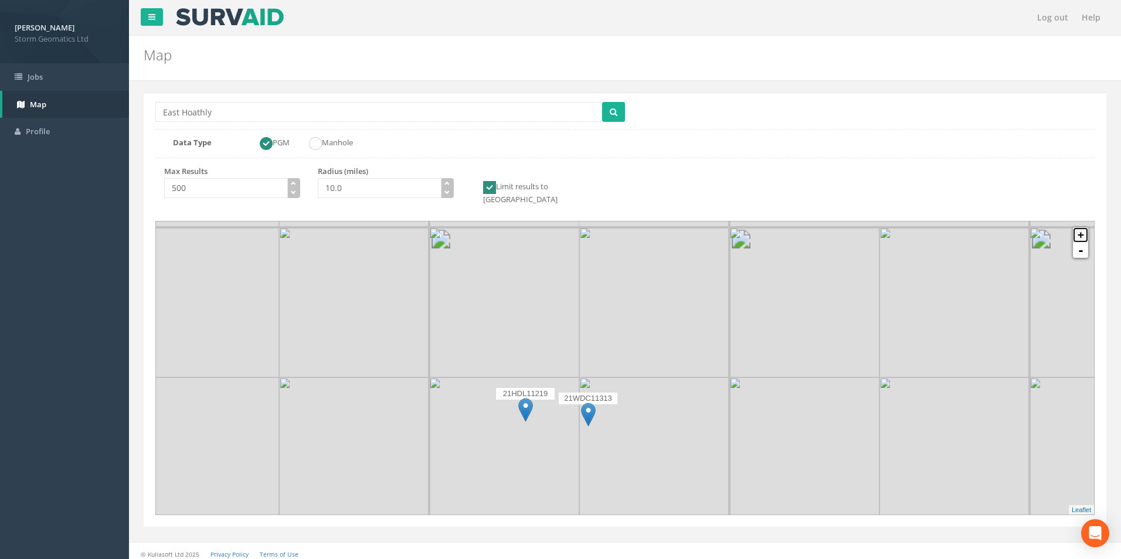
click at [1082, 227] on link "+" at bounding box center [1080, 234] width 15 height 15
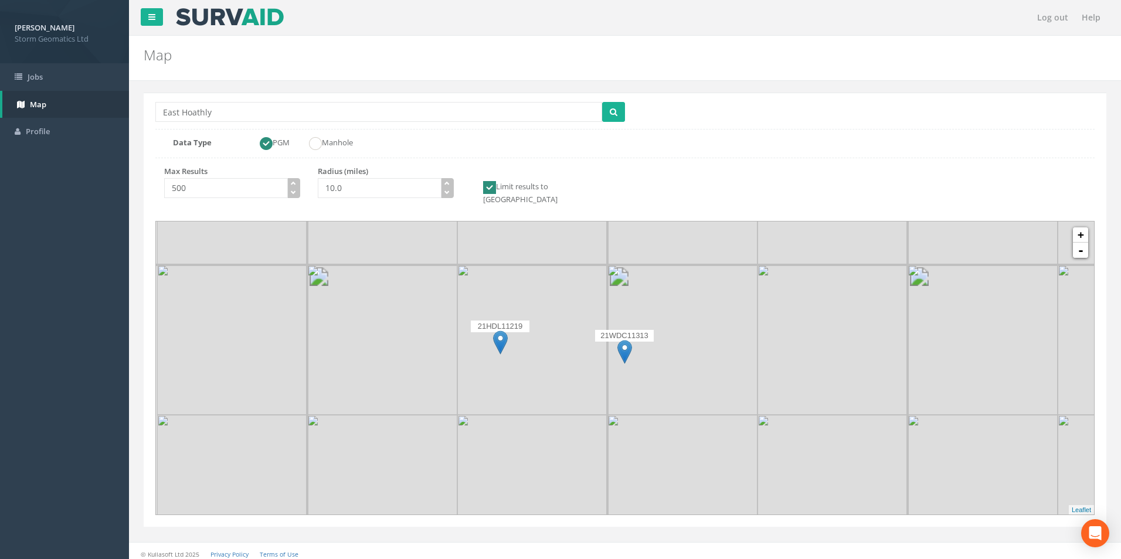
drag, startPoint x: 535, startPoint y: 427, endPoint x: 604, endPoint y: 312, distance: 133.6
click at [604, 312] on img at bounding box center [532, 340] width 150 height 150
click at [1083, 227] on link "+" at bounding box center [1080, 234] width 15 height 15
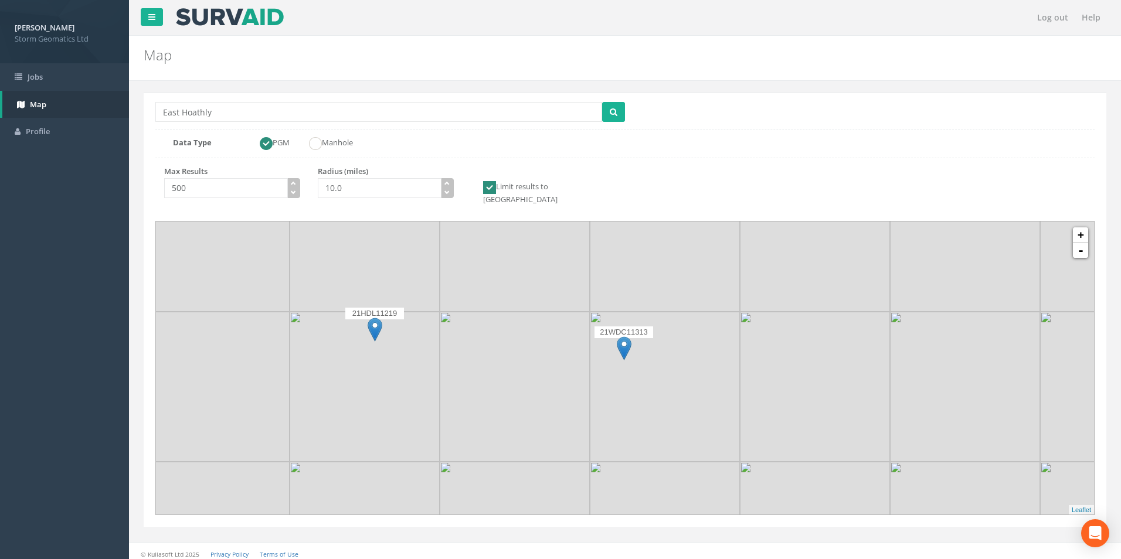
click at [626, 338] on img at bounding box center [624, 348] width 15 height 24
